Goal: Download file/media

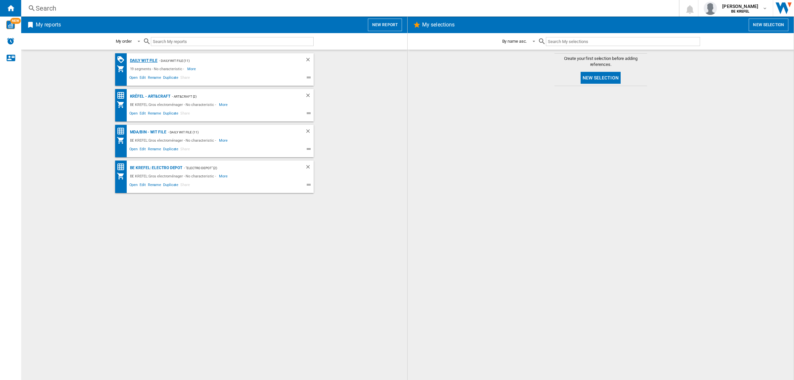
click at [150, 59] on div "Daily WIT file" at bounding box center [142, 61] width 29 height 8
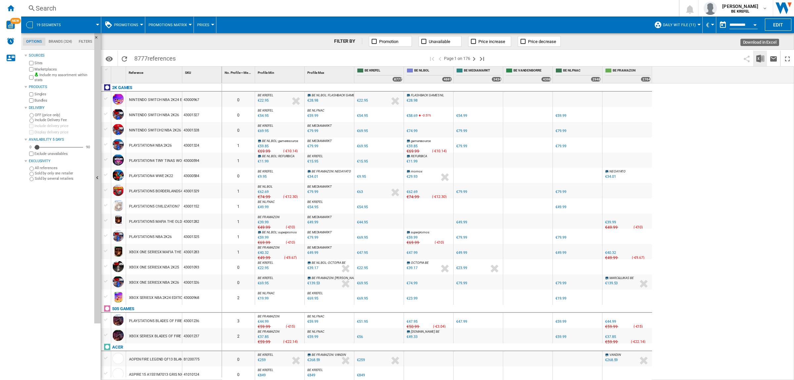
click at [761, 59] on img "Download in Excel" at bounding box center [760, 59] width 8 height 8
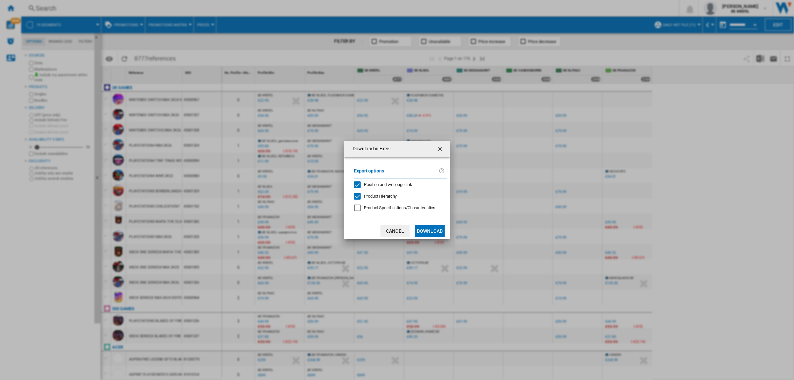
click at [419, 232] on button "Download" at bounding box center [430, 231] width 30 height 12
